Goal: Use online tool/utility: Use online tool/utility

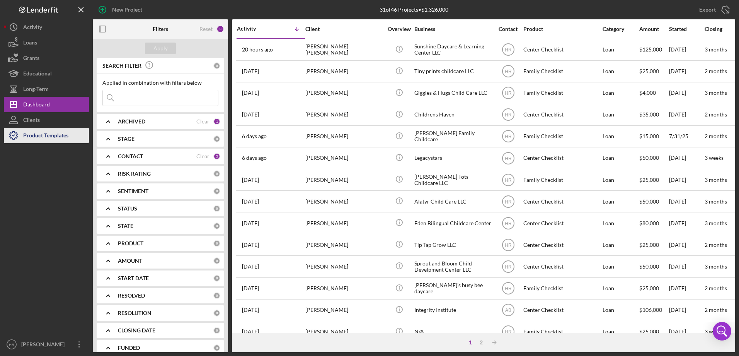
click at [63, 142] on div "Product Templates" at bounding box center [45, 136] width 45 height 17
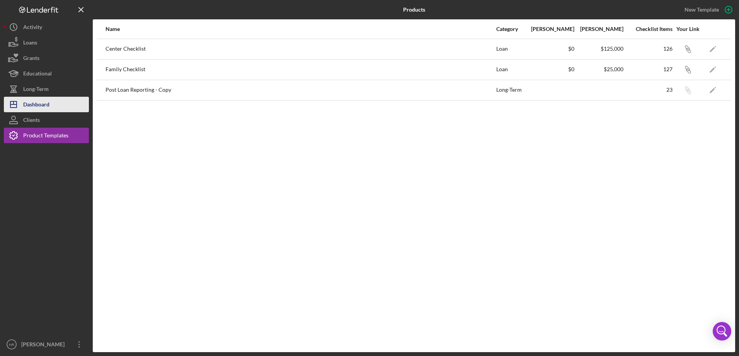
click at [50, 111] on button "Icon/Dashboard Dashboard" at bounding box center [46, 104] width 85 height 15
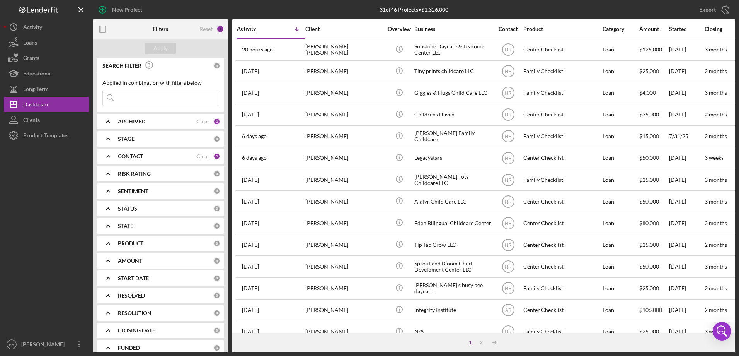
click at [129, 139] on b "STAGE" at bounding box center [126, 139] width 17 height 6
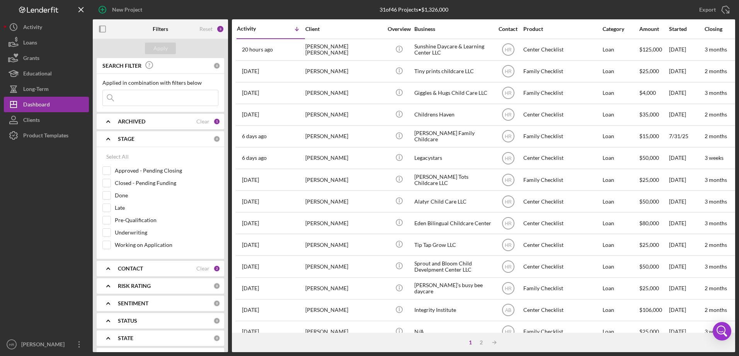
click at [135, 137] on div "STAGE" at bounding box center [165, 139] width 95 height 6
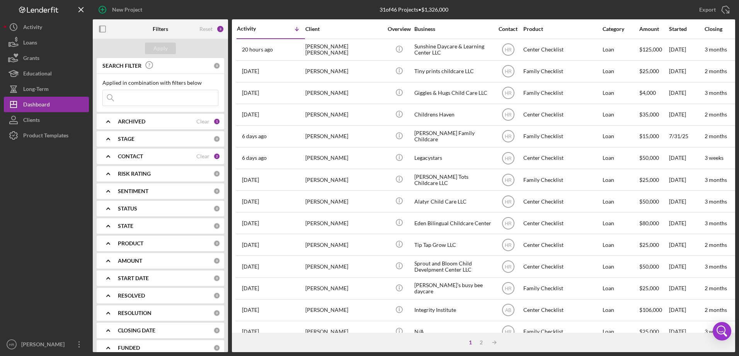
click at [138, 160] on div "CONTACT Clear 2" at bounding box center [169, 156] width 102 height 7
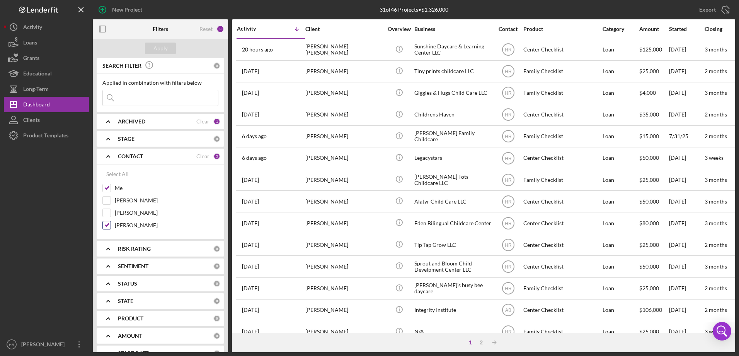
click at [134, 222] on label "[PERSON_NAME]" at bounding box center [167, 225] width 104 height 8
click at [111, 222] on input "[PERSON_NAME]" at bounding box center [107, 225] width 8 height 8
checkbox input "false"
click at [162, 51] on div "Apply" at bounding box center [160, 49] width 14 height 12
